Goal: Navigation & Orientation: Find specific page/section

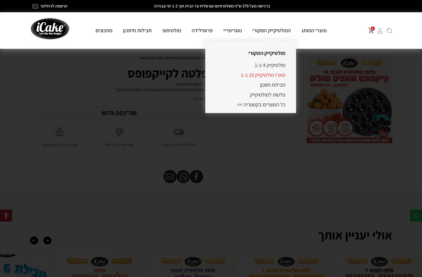
click at [273, 76] on link "מארז מולטיקייק 10 ב-1" at bounding box center [263, 74] width 44 height 7
click at [275, 96] on link "פלטות למולטיקייק" at bounding box center [267, 94] width 35 height 7
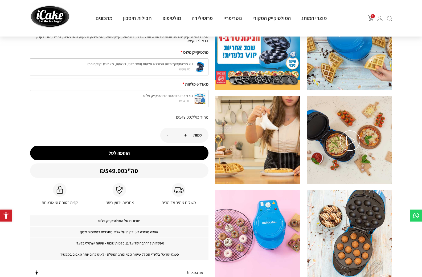
scroll to position [27, 0]
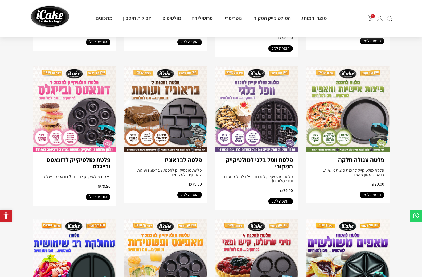
scroll to position [266, 0]
